Goal: Information Seeking & Learning: Learn about a topic

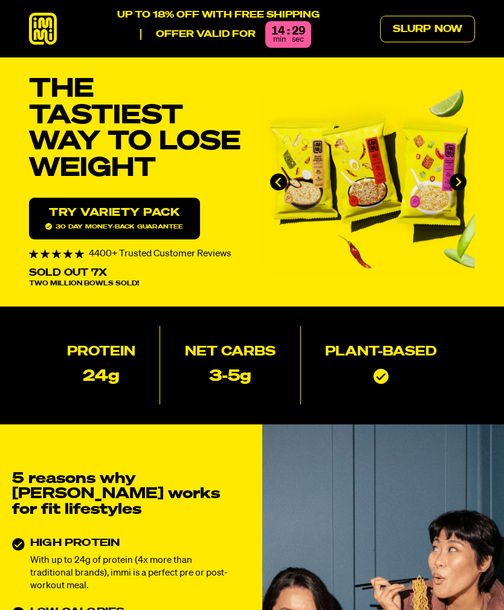
click at [440, 33] on link "Slurp Now" at bounding box center [427, 29] width 95 height 27
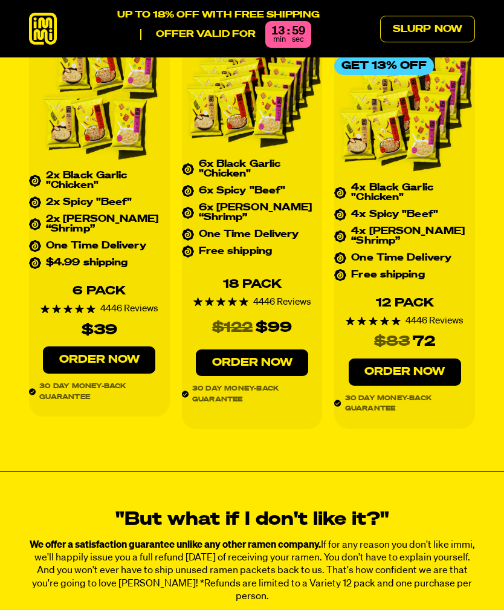
scroll to position [4709, 0]
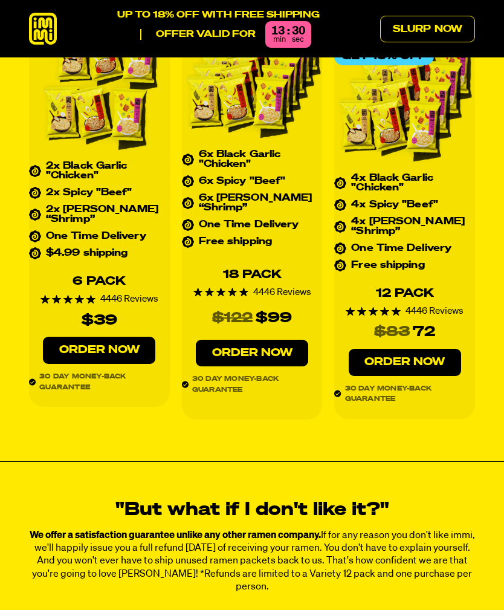
click at [487, 581] on div ""But what if I don't like it?" We offer a satisfaction guarantee unlike any oth…" at bounding box center [252, 547] width 504 height 171
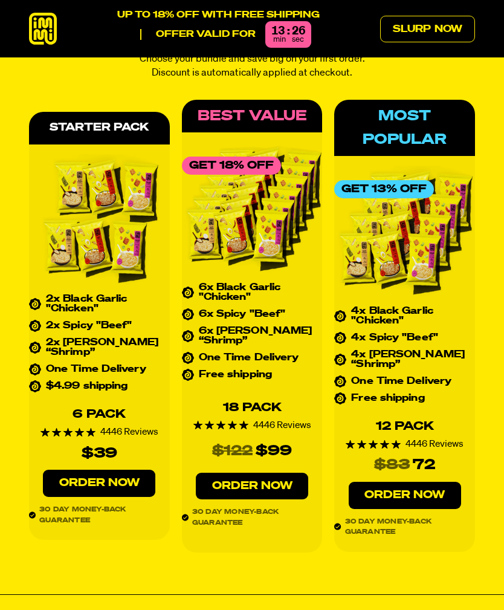
scroll to position [4575, 0]
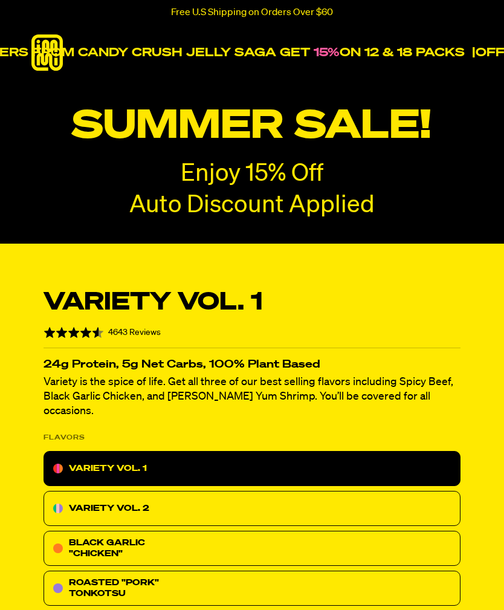
radio input "true"
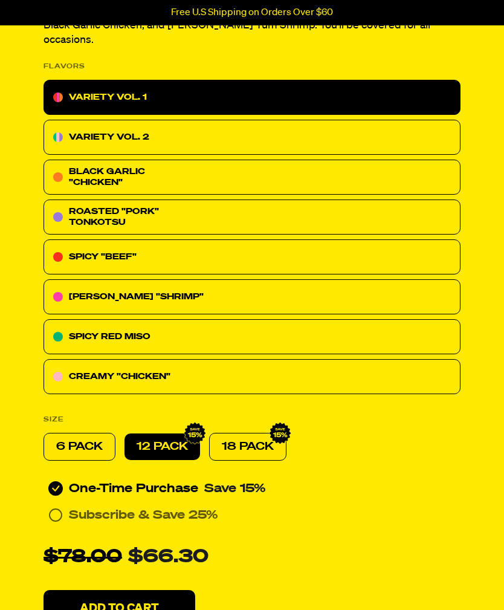
scroll to position [372, 0]
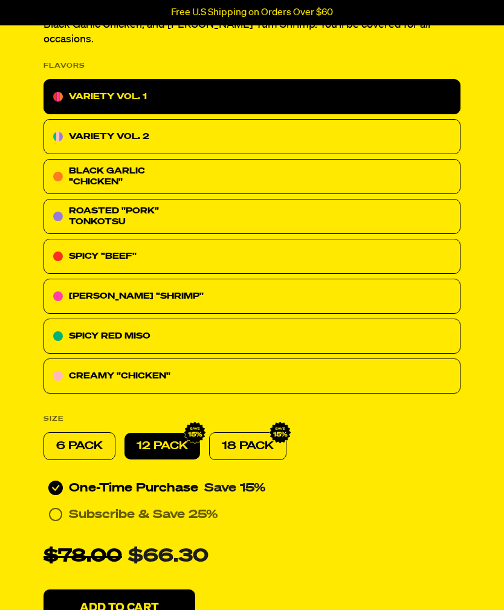
click at [227, 129] on div "VARIETY VOL. 2" at bounding box center [252, 136] width 417 height 35
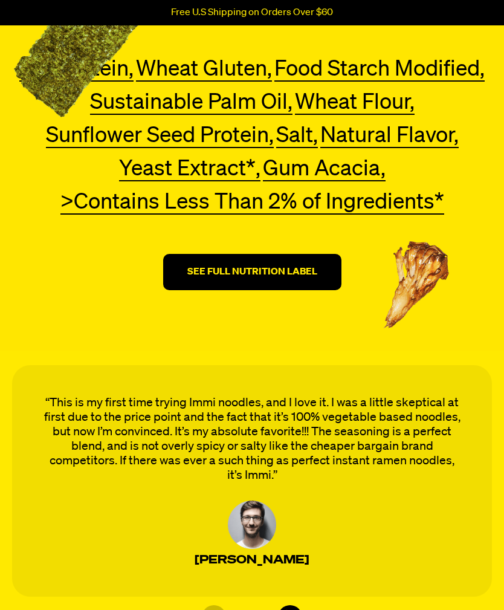
scroll to position [4542, 0]
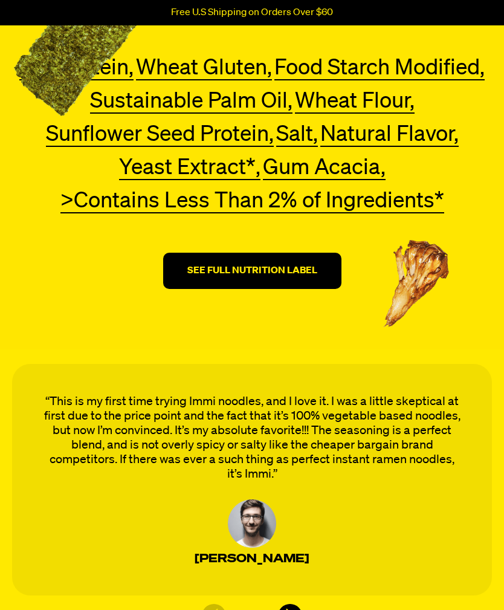
click at [270, 270] on strong "SEE FULL NUTRITION LABEL" at bounding box center [252, 272] width 130 height 10
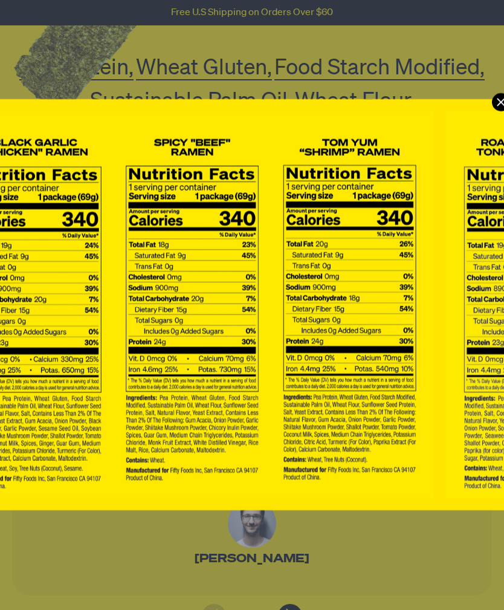
scroll to position [0, 0]
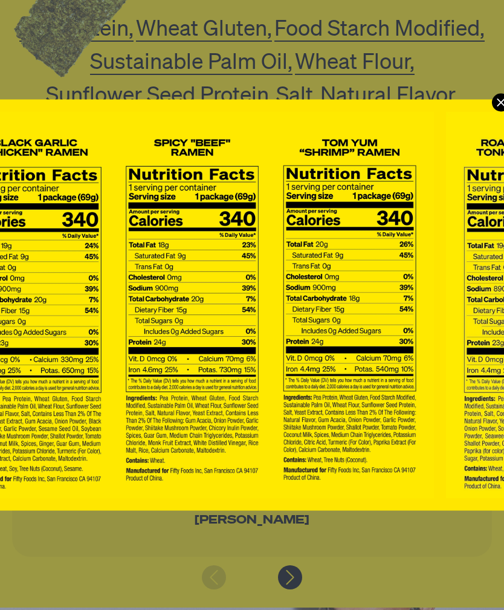
click at [501, 103] on icon "Modal" at bounding box center [501, 102] width 18 height 18
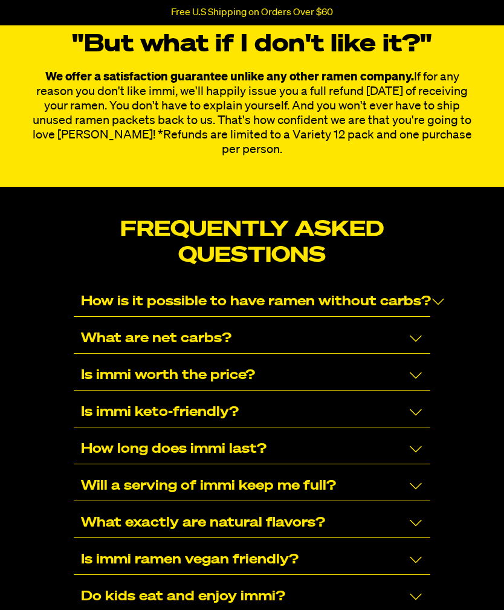
scroll to position [7362, 0]
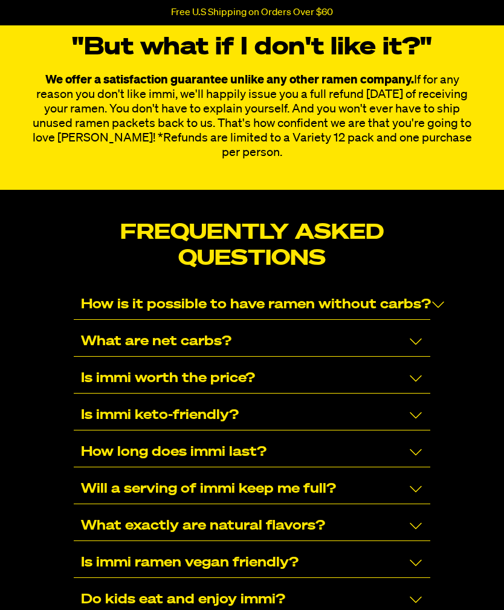
click at [423, 445] on icon "Collapse/Expand" at bounding box center [416, 452] width 15 height 15
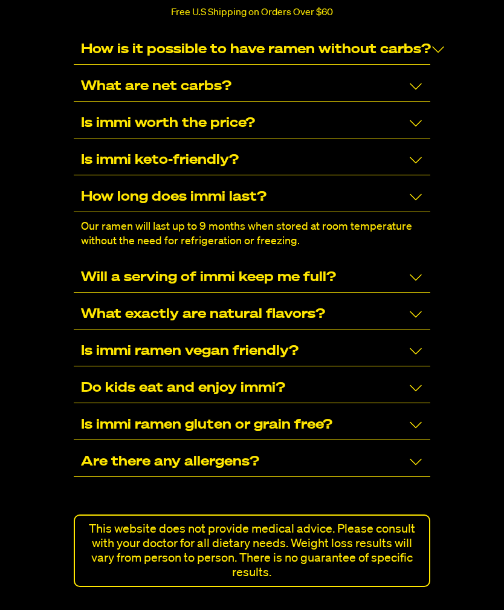
scroll to position [7617, 0]
click at [417, 344] on icon "Collapse/Expand" at bounding box center [416, 351] width 15 height 15
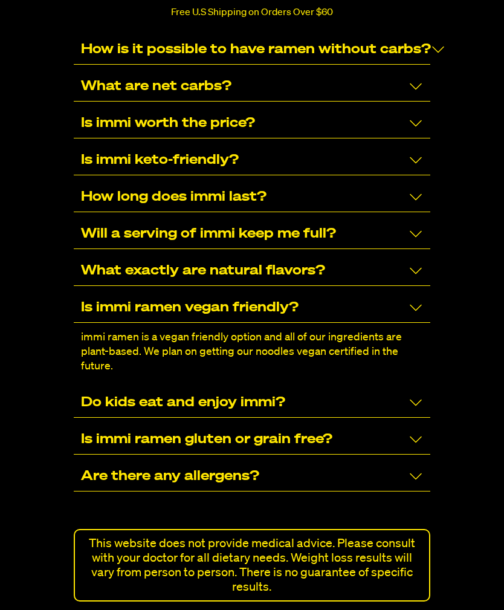
click at [429, 427] on div "Is immi ramen gluten or grain free?" at bounding box center [252, 440] width 357 height 30
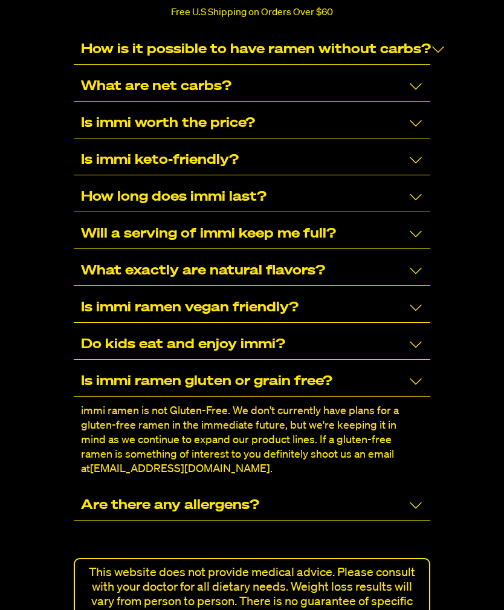
click at [417, 502] on icon "Collapse/Expand" at bounding box center [416, 505] width 12 height 7
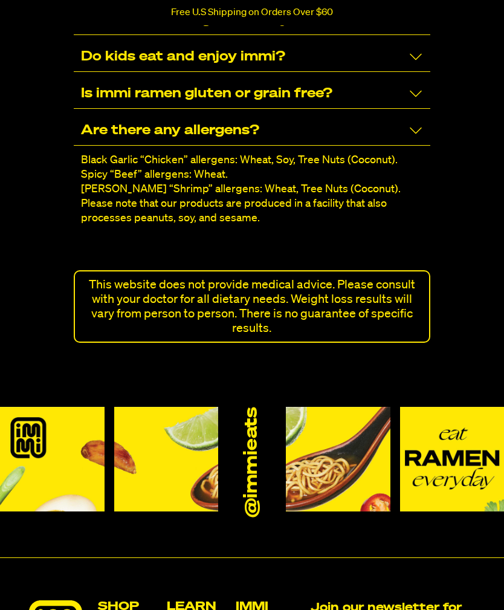
scroll to position [7904, 0]
